Goal: Information Seeking & Learning: Learn about a topic

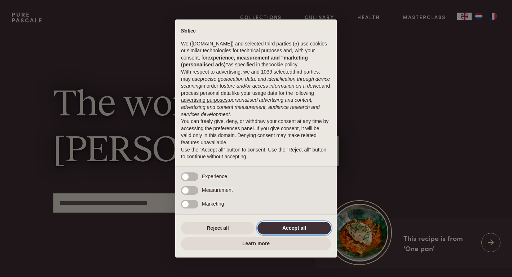
click at [299, 231] on button "Accept all" at bounding box center [294, 228] width 74 height 13
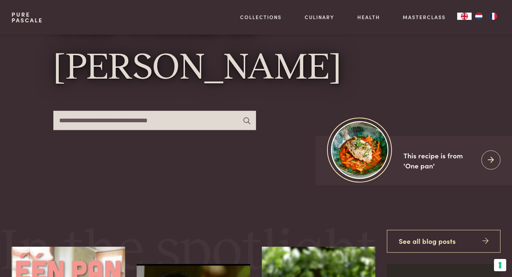
scroll to position [71, 0]
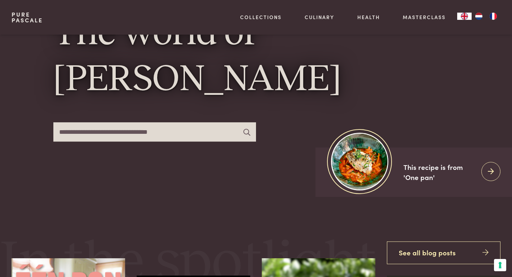
click at [164, 136] on input "text" at bounding box center [154, 131] width 203 height 19
type input "*********"
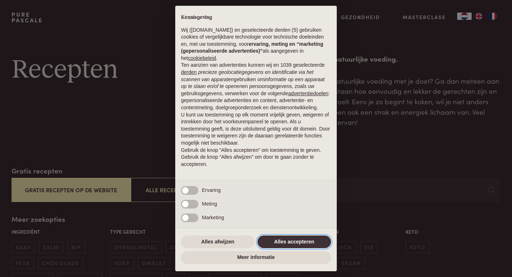
click at [279, 242] on button "Alles accepteren" at bounding box center [294, 241] width 74 height 13
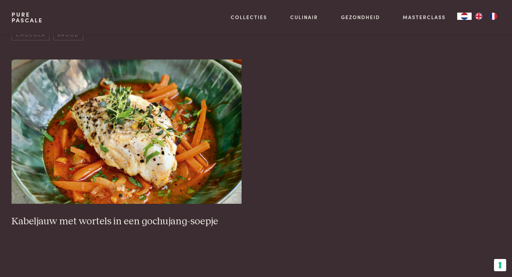
scroll to position [337, 0]
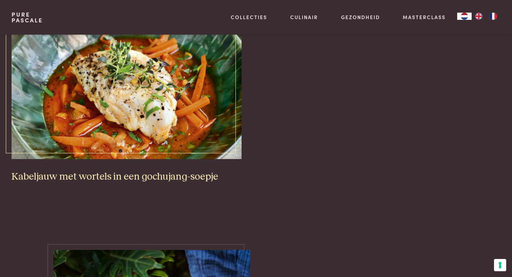
click at [171, 117] on img at bounding box center [127, 87] width 230 height 144
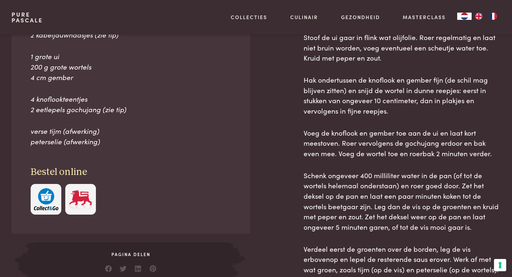
scroll to position [360, 0]
